Goal: Use online tool/utility: Utilize a website feature to perform a specific function

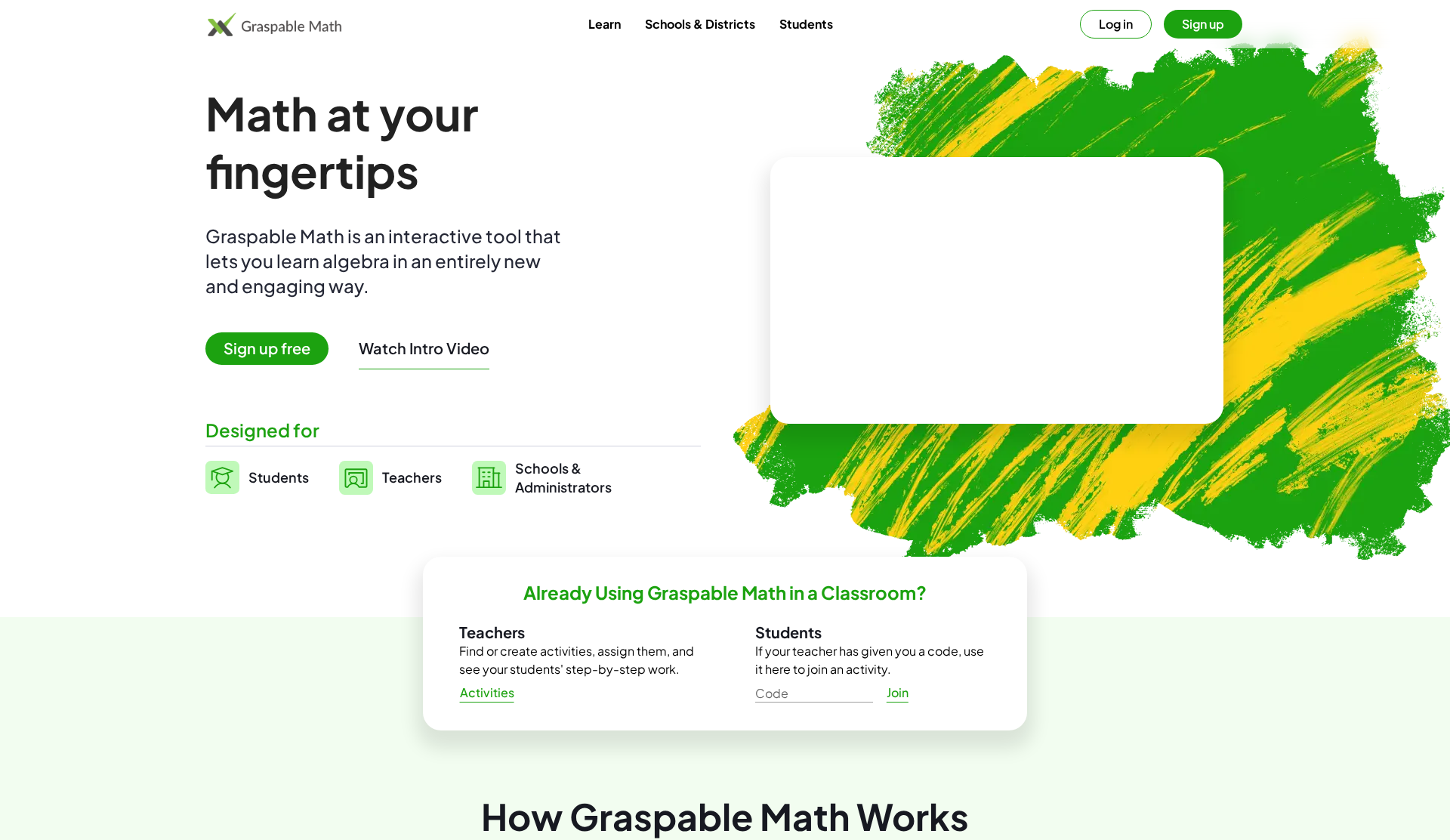
click at [1146, 24] on button "Log in" at bounding box center [1116, 24] width 71 height 29
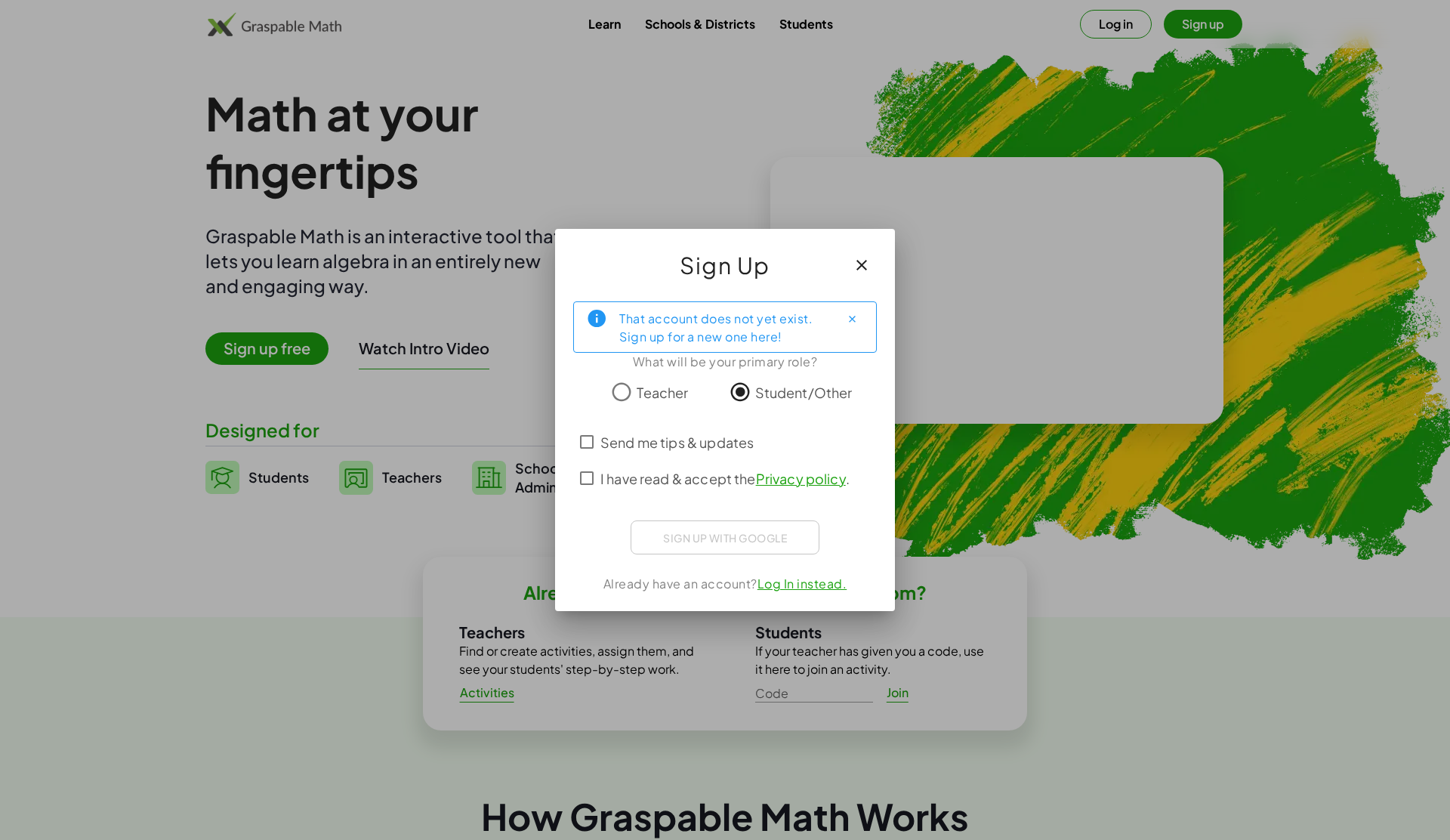
click at [622, 474] on span "I have read & accept the Privacy policy ." at bounding box center [725, 479] width 249 height 20
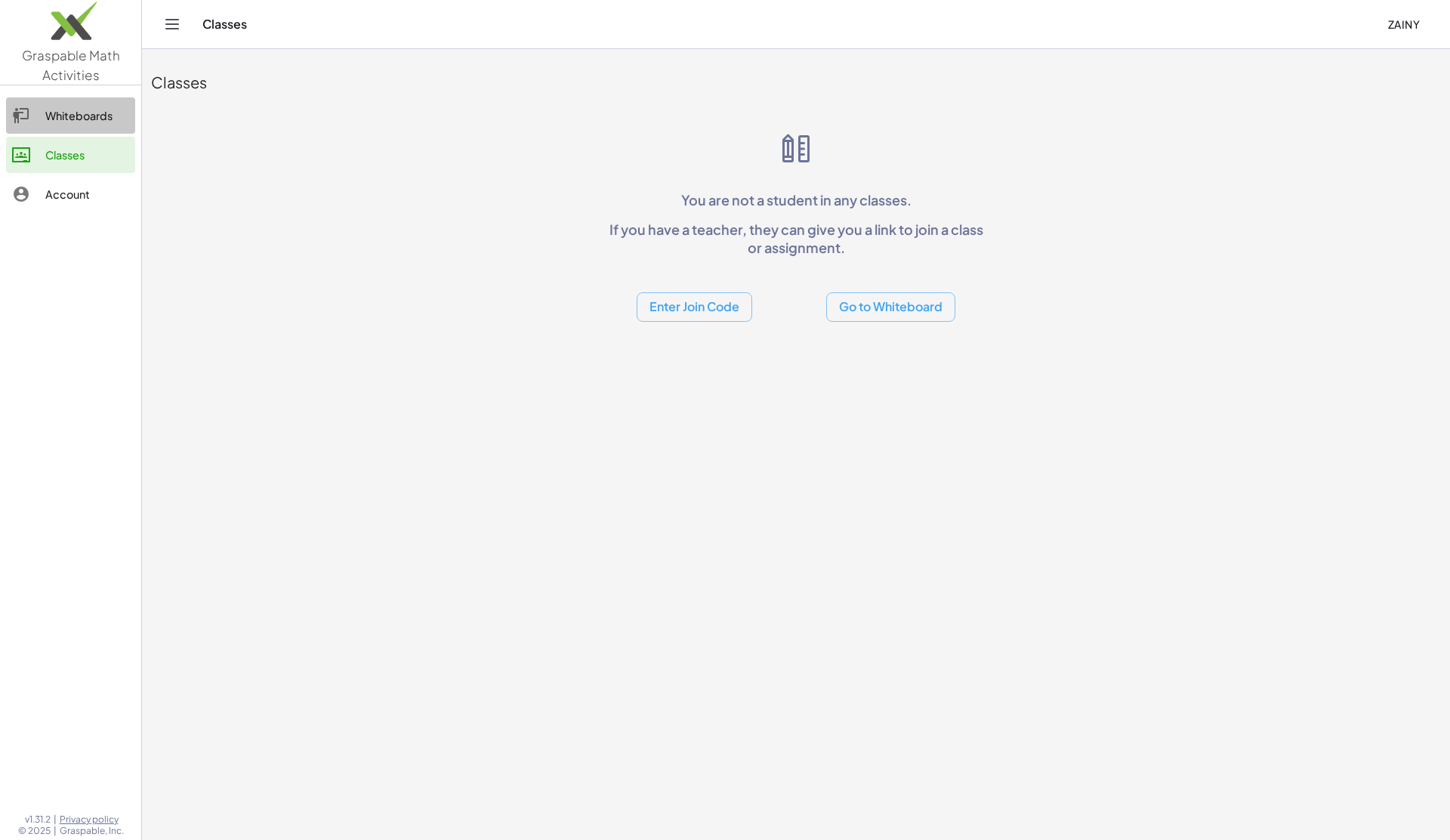
click at [74, 117] on div "Whiteboards" at bounding box center [87, 115] width 84 height 18
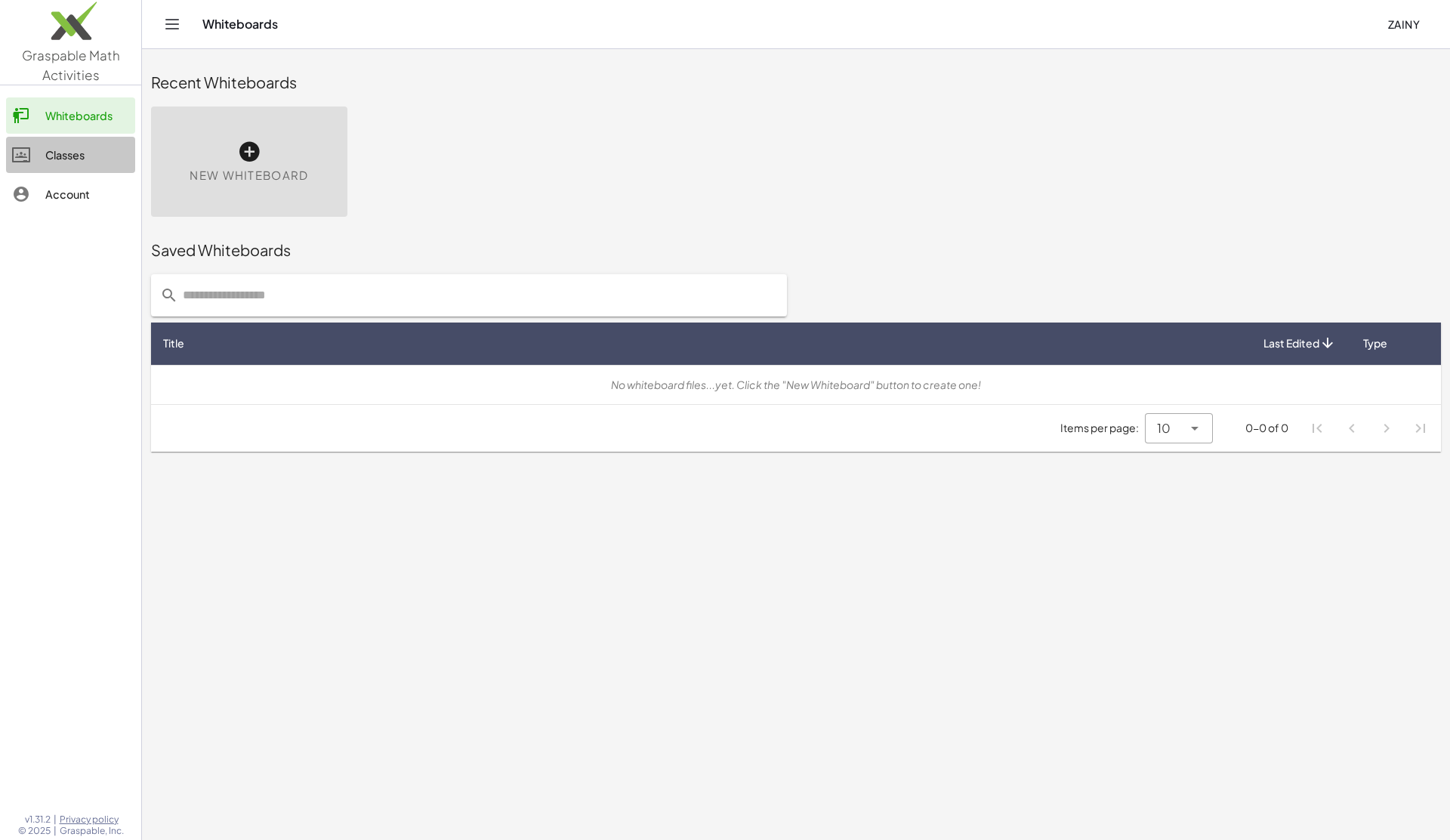
click at [54, 148] on div "Classes" at bounding box center [87, 155] width 84 height 18
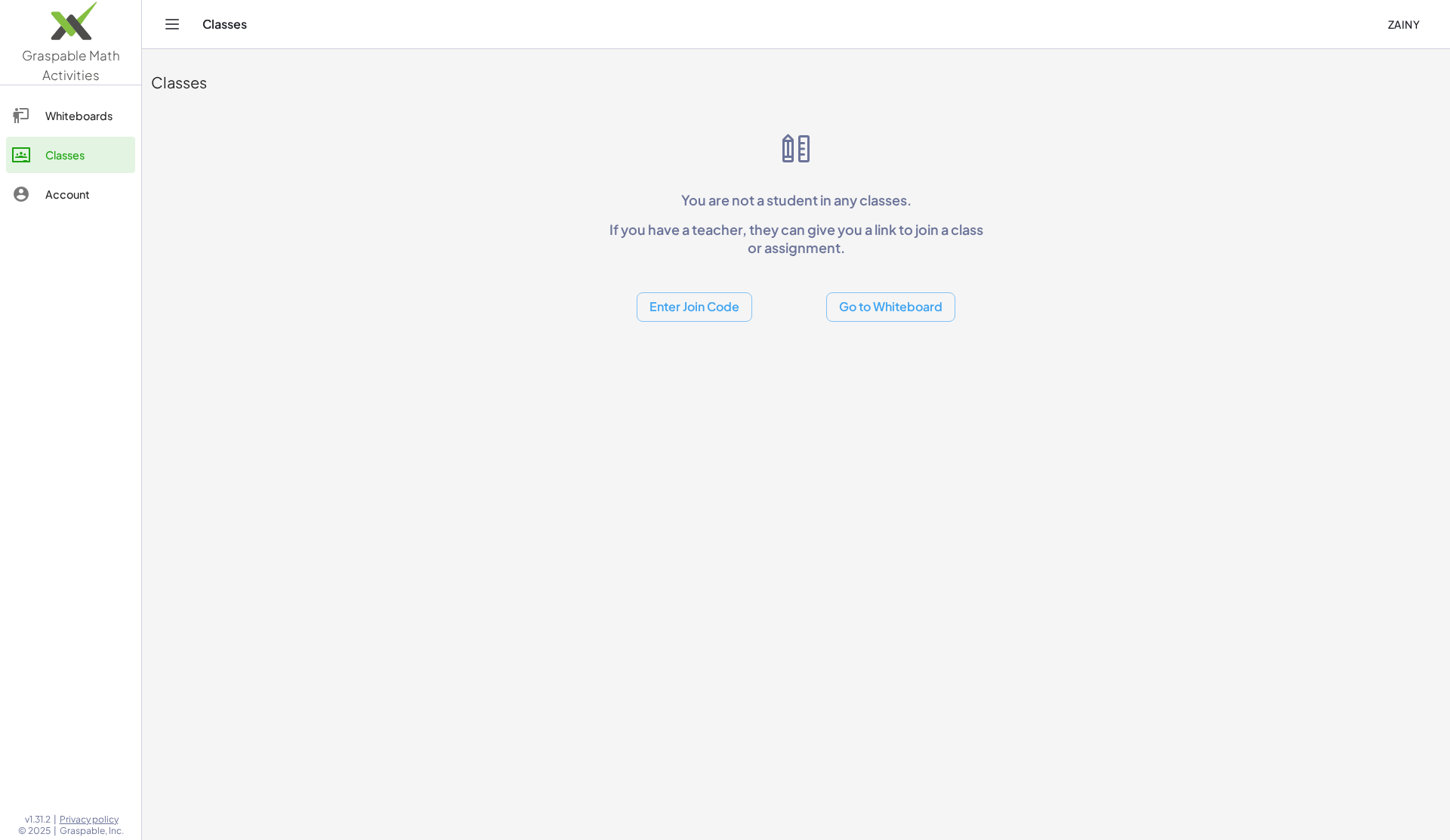
click at [930, 303] on button "Go to Whiteboard" at bounding box center [891, 307] width 129 height 30
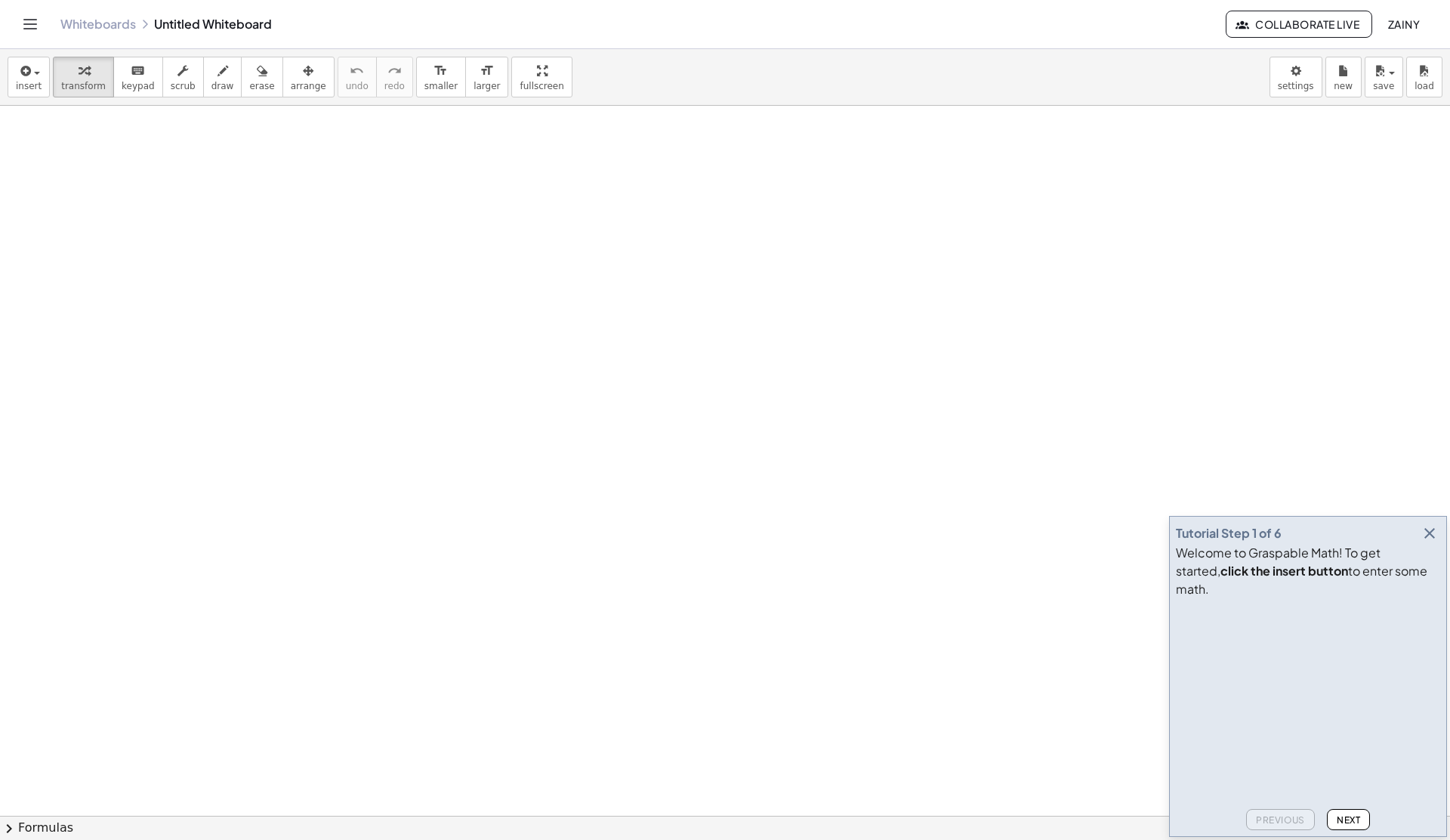
drag, startPoint x: 186, startPoint y: 206, endPoint x: 187, endPoint y: 298, distance: 92.0
click at [187, 298] on div at bounding box center [725, 815] width 1450 height 1420
click at [88, 79] on button "transform" at bounding box center [83, 77] width 61 height 40
click at [231, 174] on div at bounding box center [725, 815] width 1450 height 1420
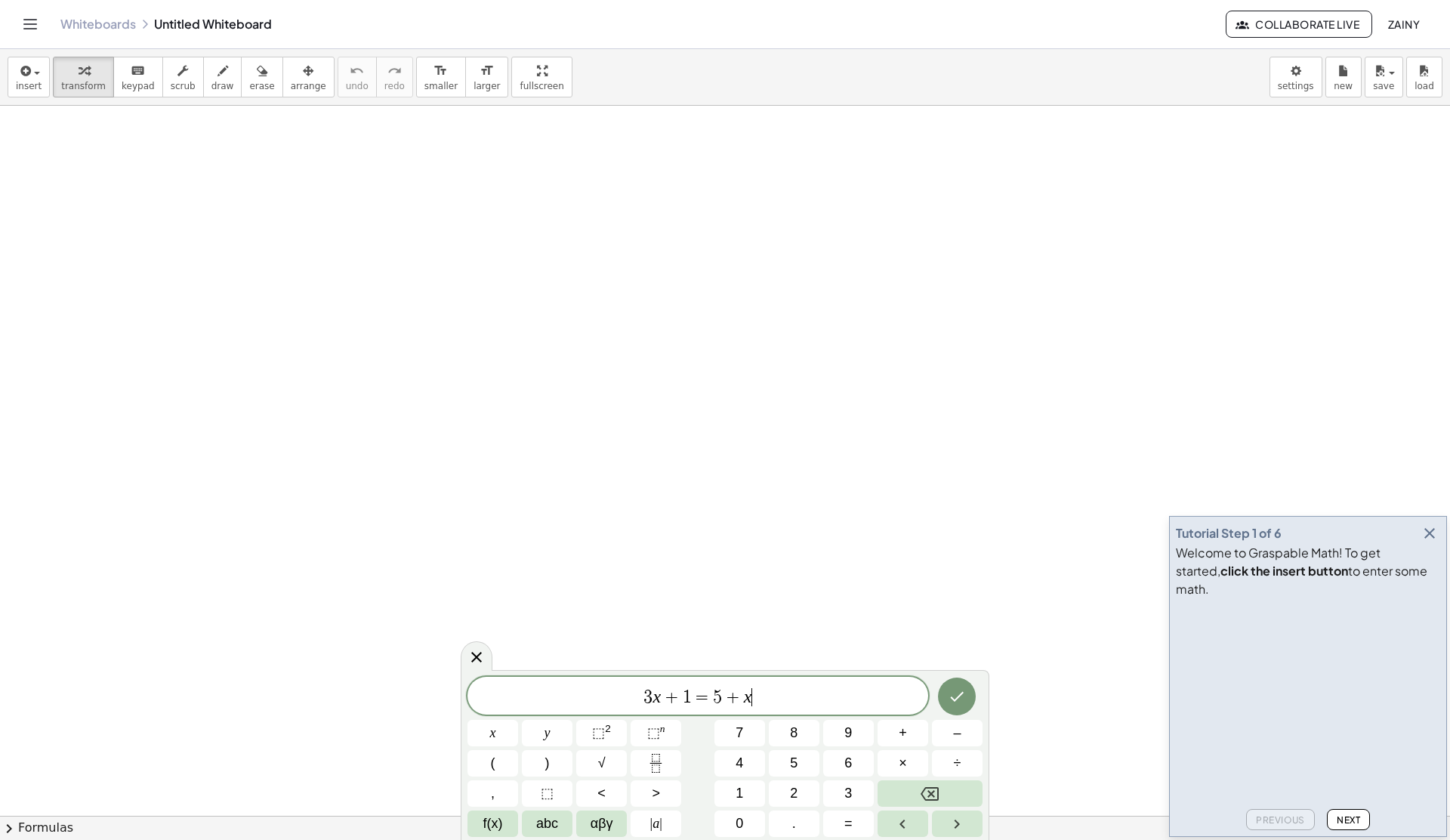
click at [231, 174] on div at bounding box center [725, 815] width 1450 height 1420
click at [748, 703] on span "3 x + 5 ​" at bounding box center [698, 697] width 461 height 21
click at [972, 701] on button "Done" at bounding box center [957, 696] width 38 height 38
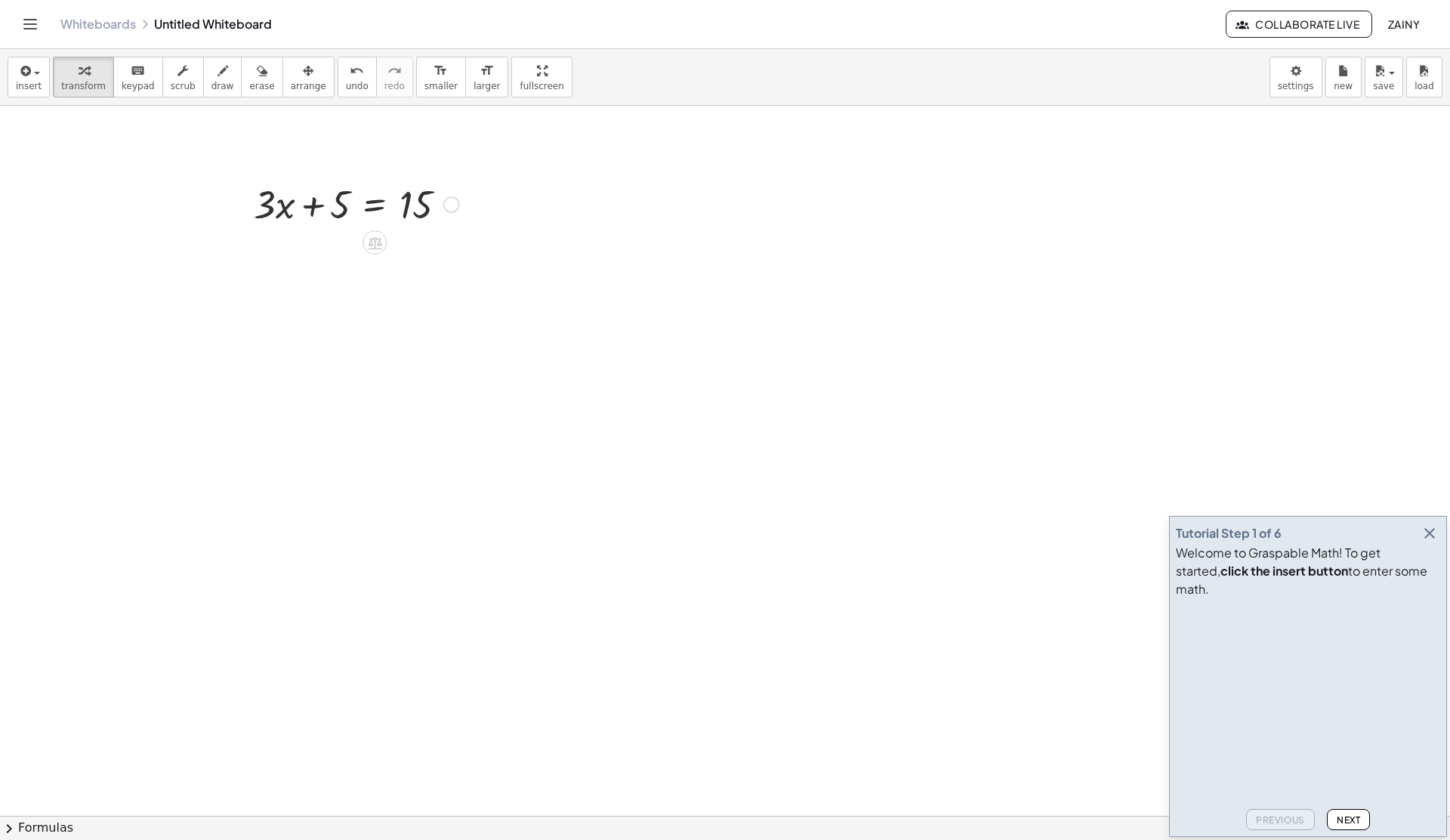
click at [288, 209] on div at bounding box center [357, 203] width 221 height 51
click at [270, 207] on div at bounding box center [357, 203] width 221 height 51
click at [317, 207] on div at bounding box center [357, 203] width 221 height 51
click at [345, 207] on div at bounding box center [357, 203] width 221 height 51
click at [434, 200] on div at bounding box center [357, 203] width 221 height 51
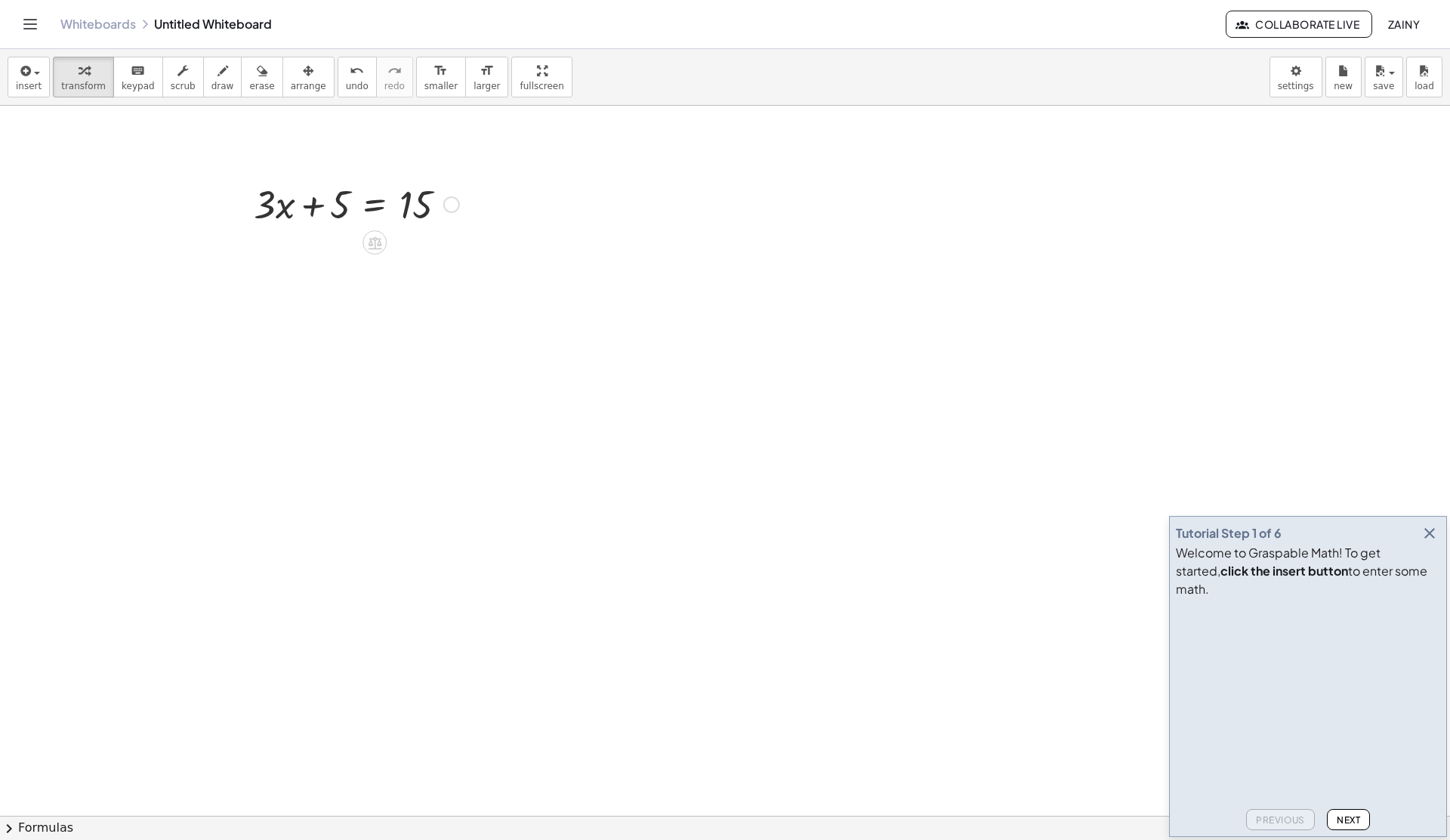
click at [409, 202] on div at bounding box center [357, 203] width 221 height 51
click at [369, 205] on div at bounding box center [357, 203] width 221 height 51
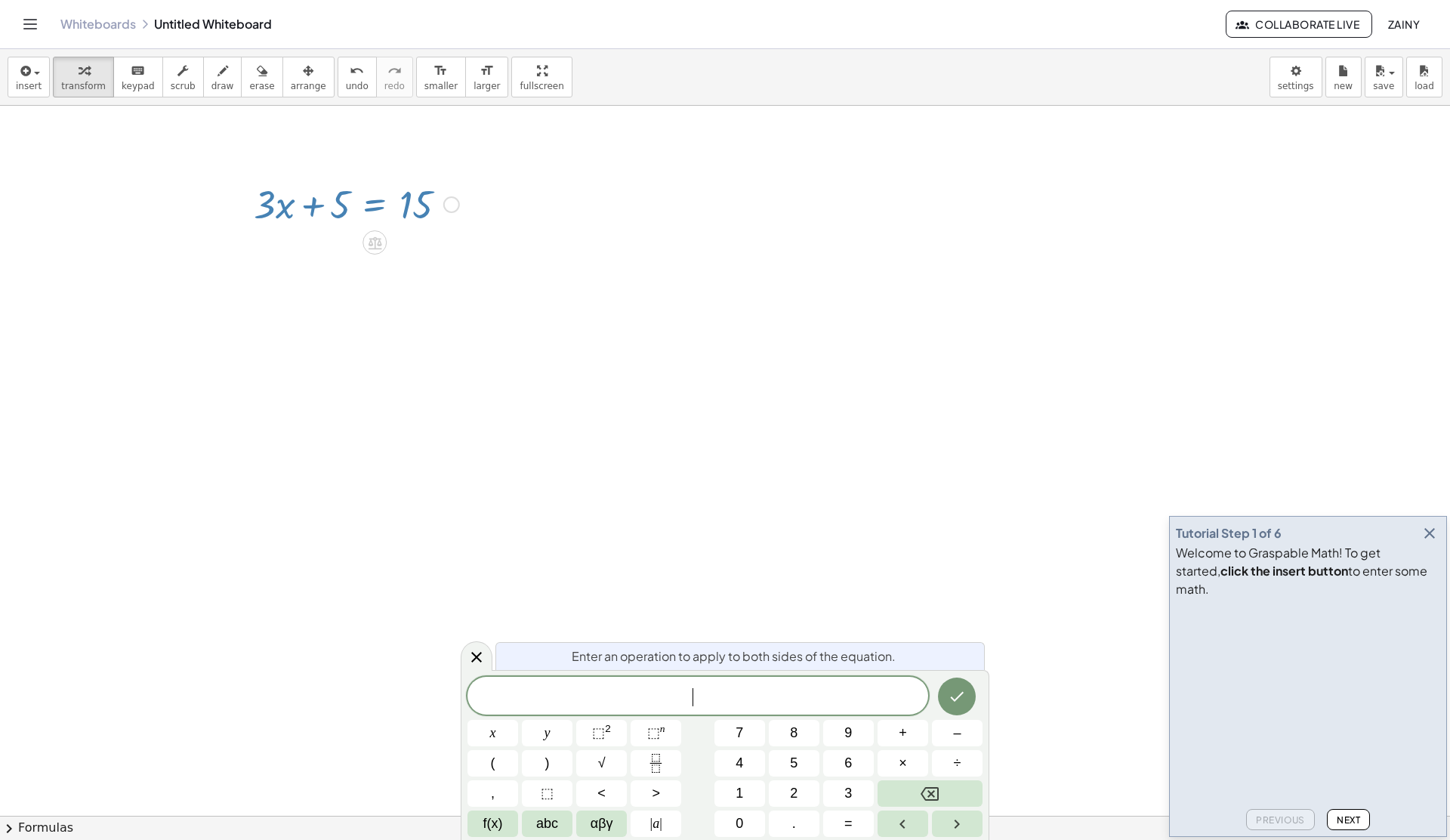
click at [448, 197] on div at bounding box center [451, 204] width 16 height 16
click at [505, 158] on span "Fix a mistake" at bounding box center [514, 159] width 62 height 12
click at [449, 204] on div "Fix a mistake Transform line Copy line as LaTeX Copy derivation as LaTeX Expand…" at bounding box center [451, 204] width 16 height 16
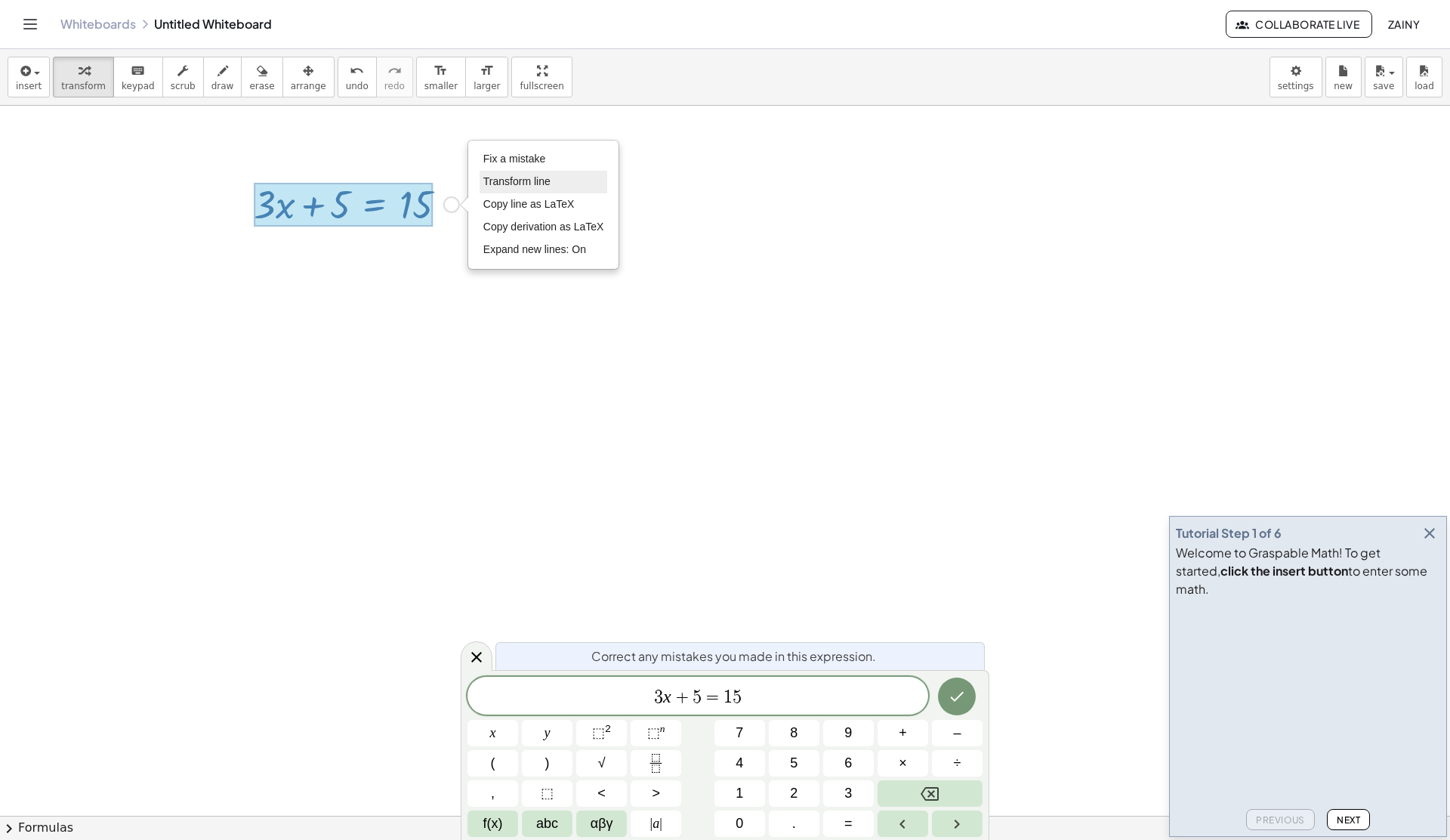
click at [543, 183] on span "Transform line" at bounding box center [517, 182] width 68 height 12
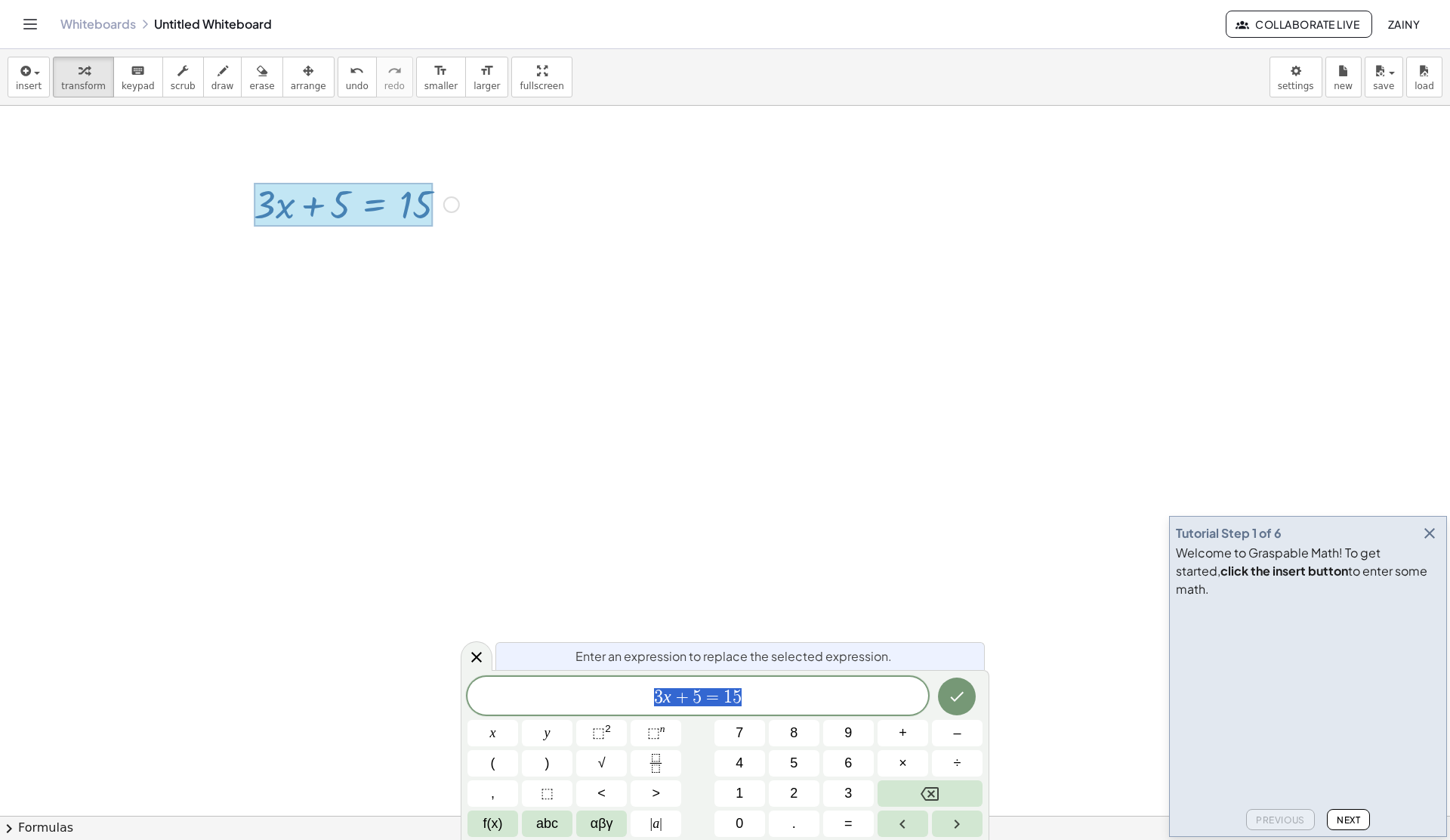
click at [758, 699] on span "3 x + 5 = 1 5" at bounding box center [698, 697] width 461 height 21
click at [674, 695] on span "+" at bounding box center [682, 696] width 22 height 18
click at [955, 691] on icon "Done" at bounding box center [957, 696] width 18 height 18
